Goal: Book appointment/travel/reservation

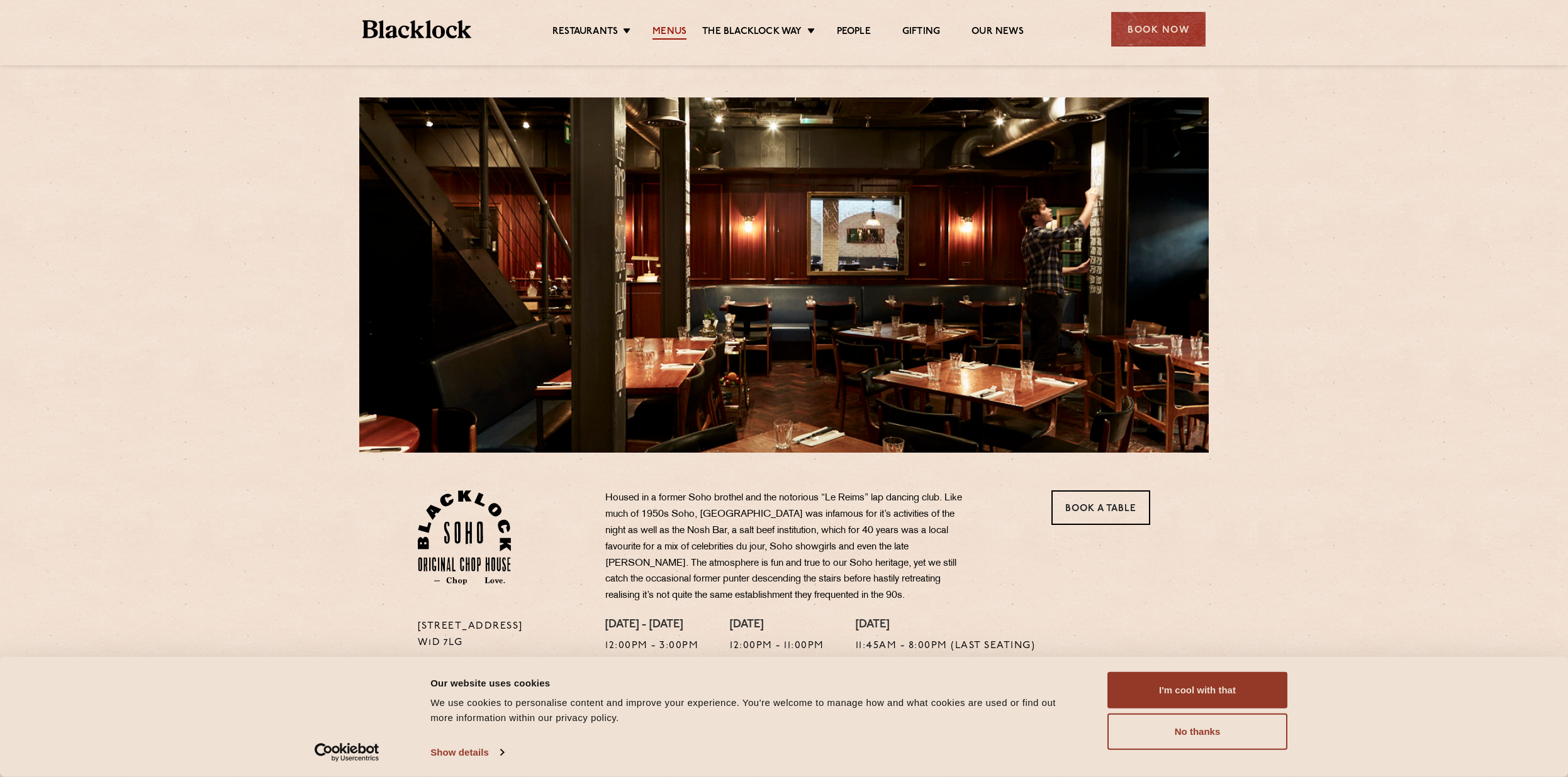
click at [668, 26] on link "Menus" at bounding box center [669, 32] width 34 height 14
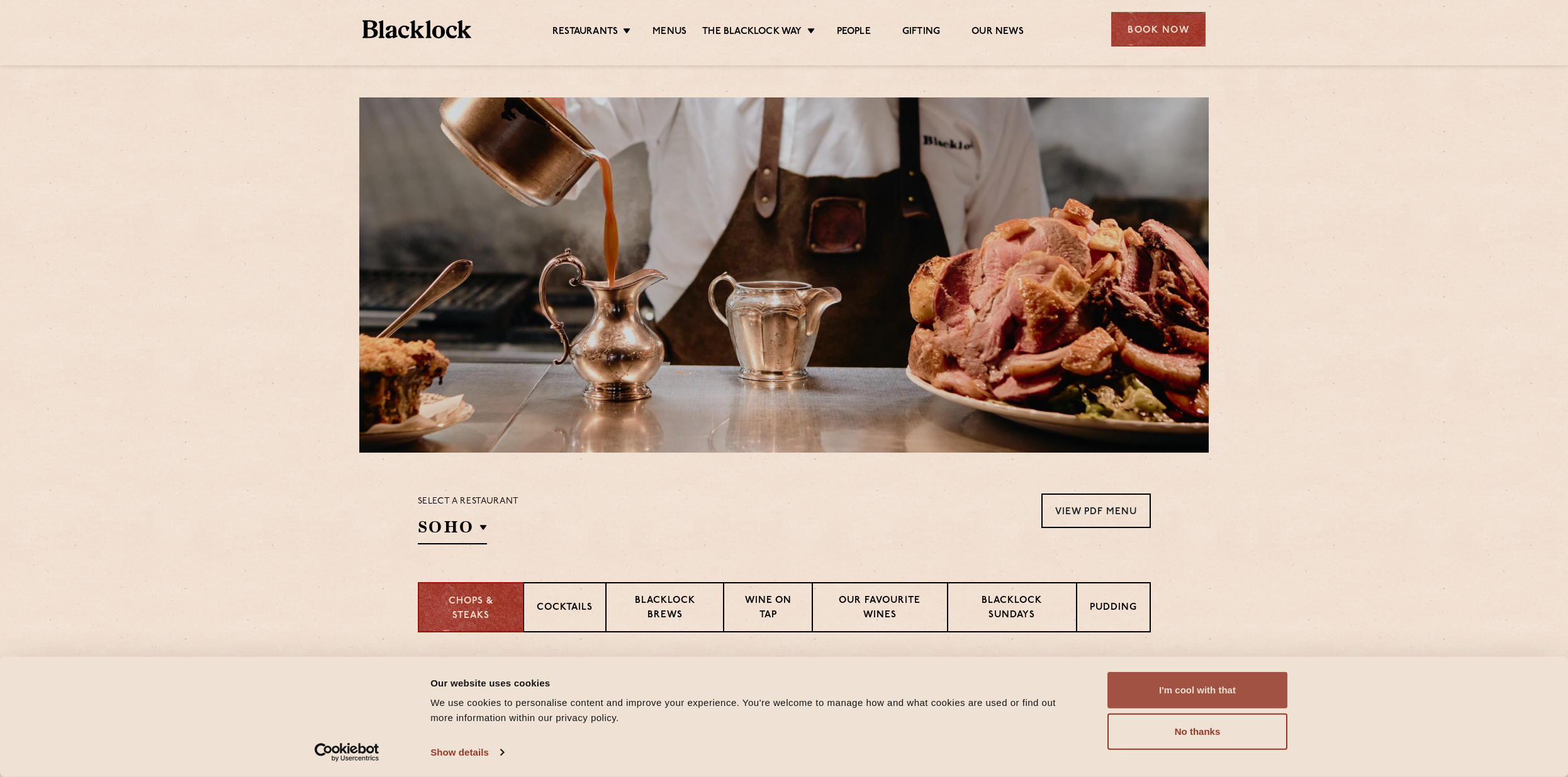
click at [1208, 683] on button "I'm cool with that" at bounding box center [1197, 690] width 180 height 37
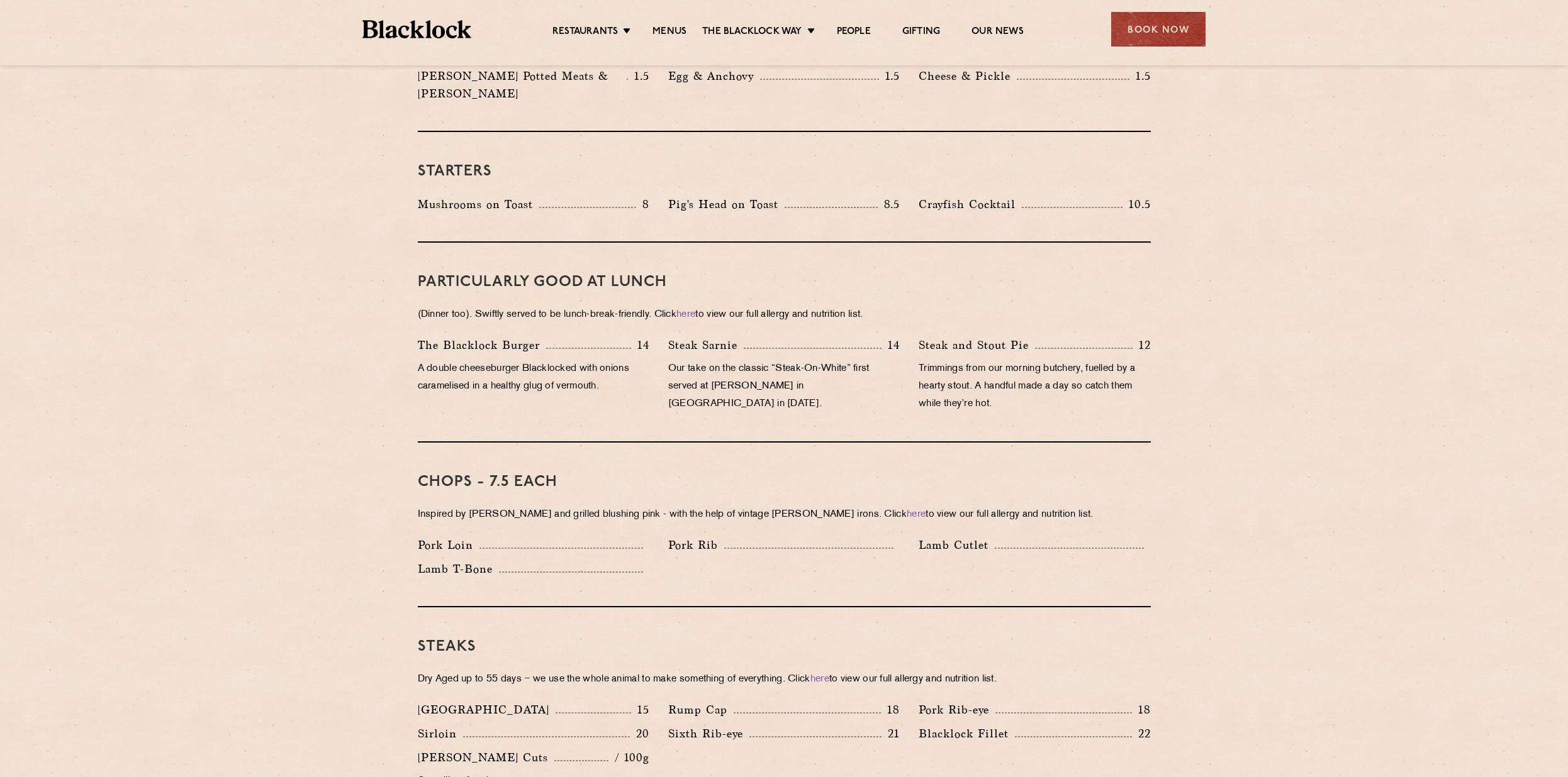
scroll to position [692, 0]
